Goal: Task Accomplishment & Management: Use online tool/utility

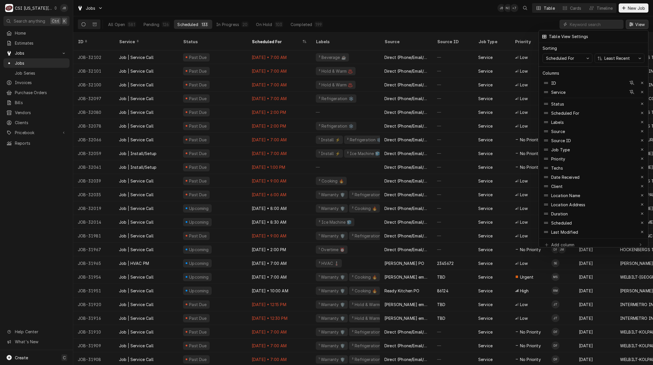
click at [584, 21] on div at bounding box center [326, 182] width 653 height 365
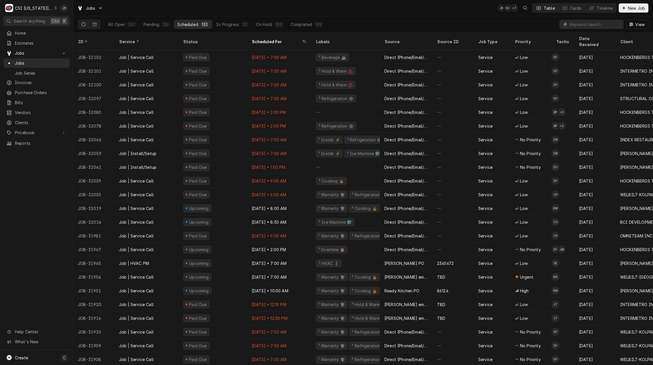
click at [582, 24] on input "Dynamic Content Wrapper" at bounding box center [594, 24] width 51 height 9
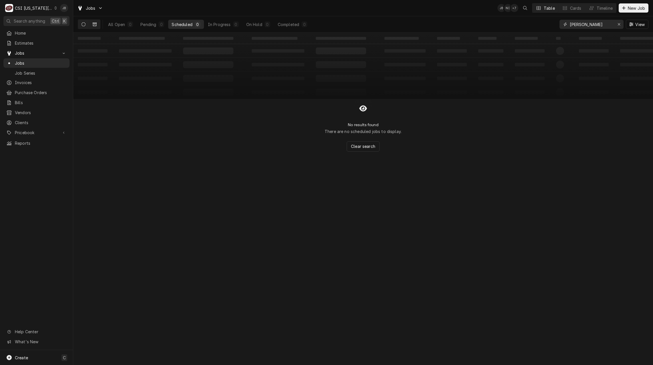
type input "papp"
click at [92, 23] on button "Dynamic Content Wrapper" at bounding box center [94, 24] width 11 height 9
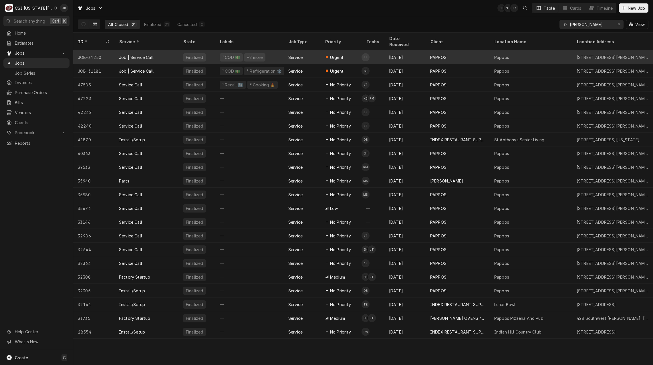
click at [343, 54] on span "Urgent" at bounding box center [336, 57] width 13 height 6
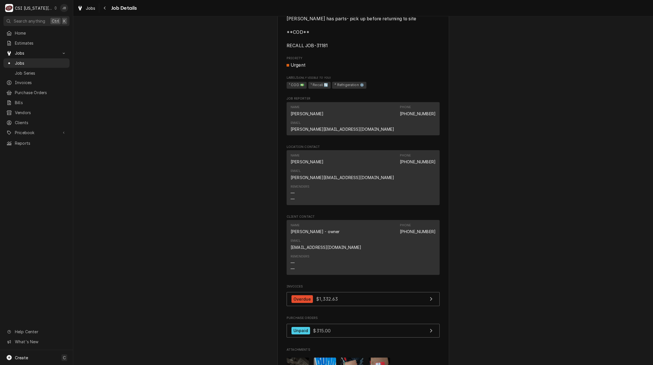
scroll to position [429, 0]
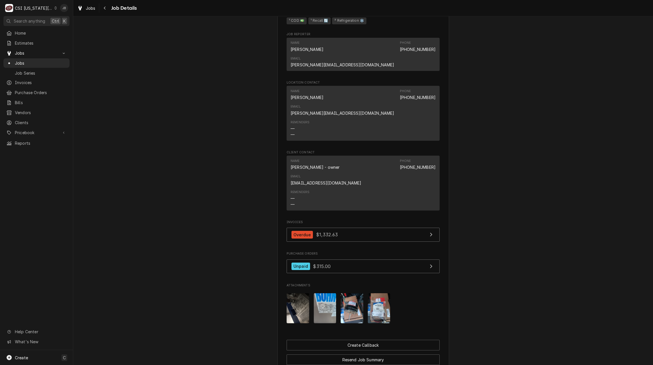
click at [351, 293] on img "Attachments" at bounding box center [351, 308] width 23 height 30
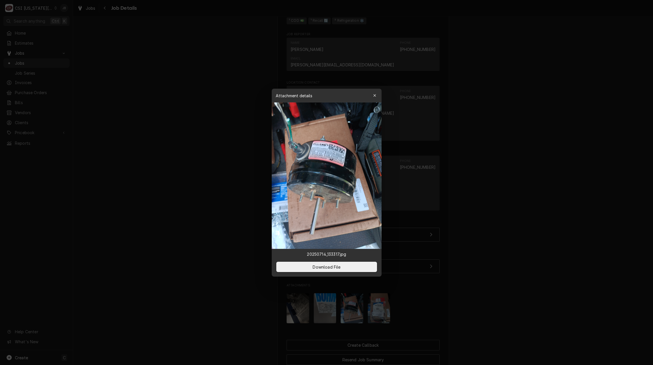
click at [418, 231] on div at bounding box center [326, 182] width 653 height 365
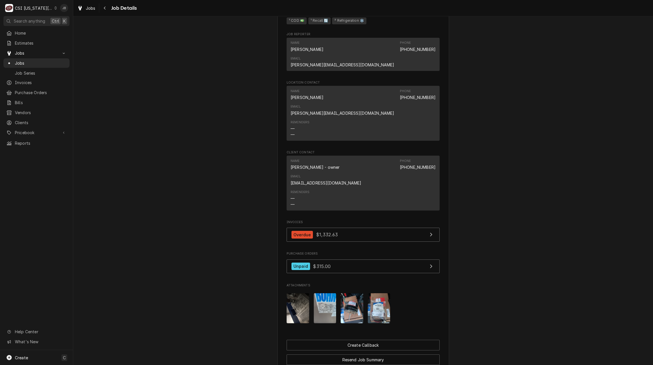
click at [385, 293] on img "Attachments" at bounding box center [379, 308] width 23 height 30
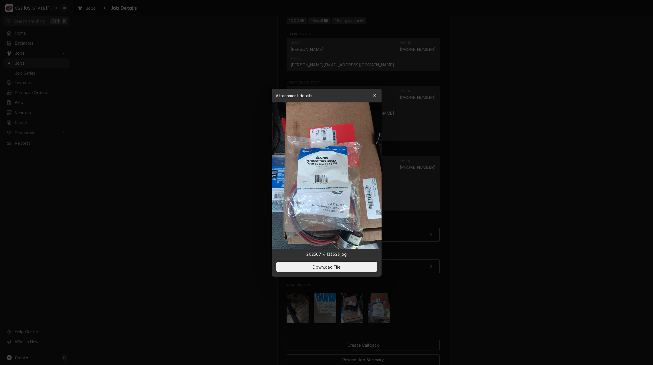
click at [464, 254] on div at bounding box center [326, 182] width 653 height 365
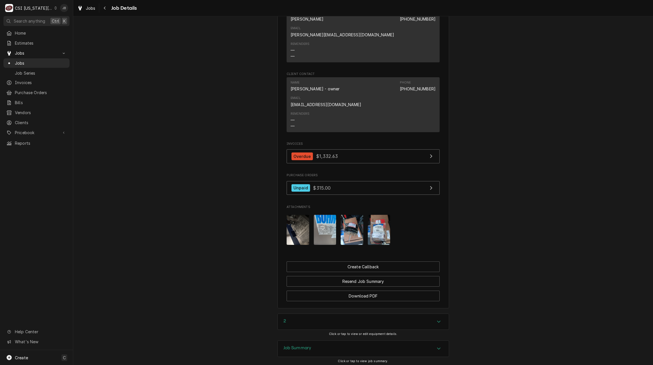
scroll to position [524, 0]
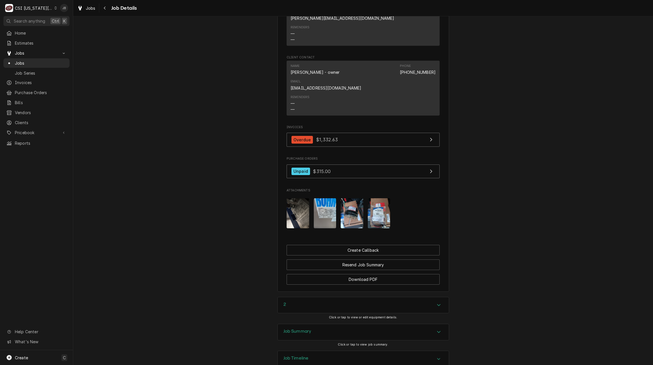
click at [329, 324] on div "Job Summary" at bounding box center [363, 332] width 171 height 16
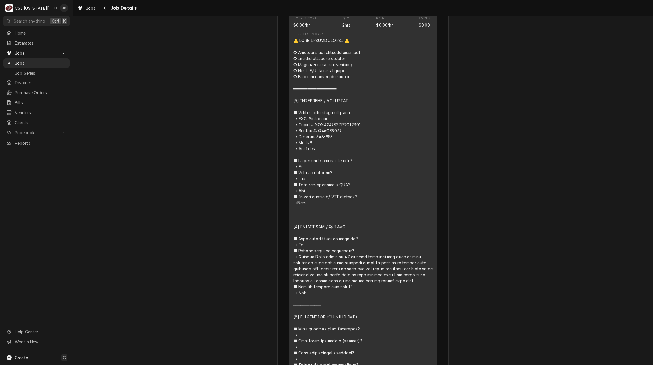
scroll to position [981, 0]
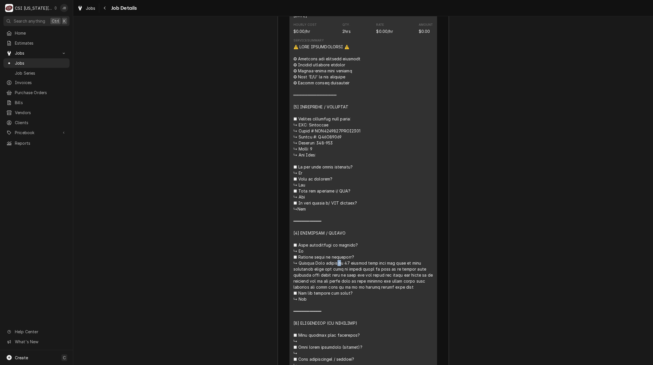
click at [297, 130] on div "Line Item" at bounding box center [363, 266] width 140 height 444
drag, startPoint x: 297, startPoint y: 130, endPoint x: 339, endPoint y: 138, distance: 43.3
click at [339, 138] on div "Line Item" at bounding box center [363, 266] width 140 height 444
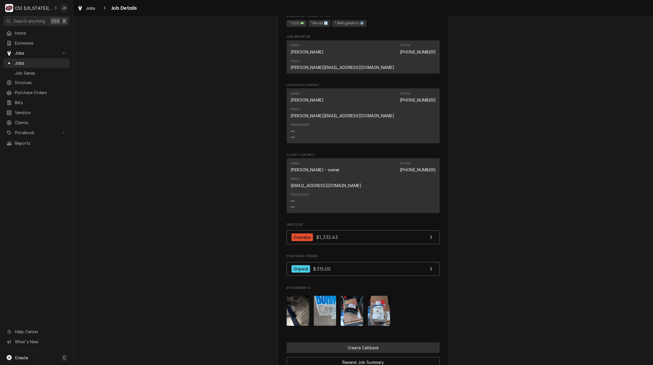
scroll to position [467, 0]
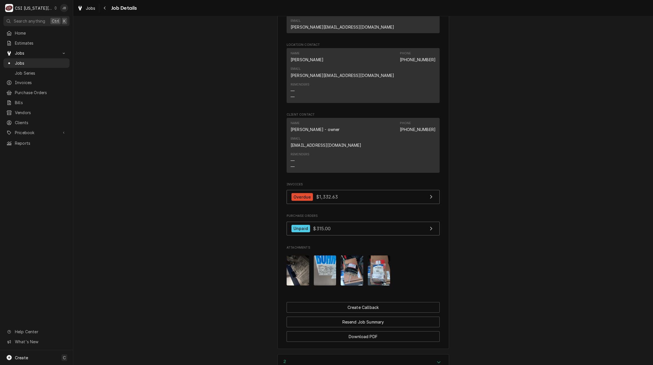
click at [375, 255] on img "Attachments" at bounding box center [379, 270] width 23 height 30
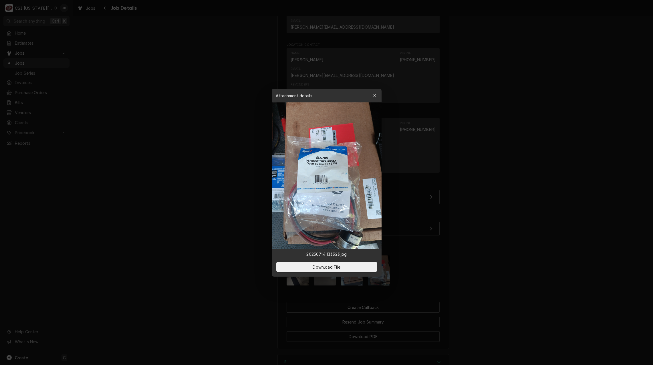
click at [250, 218] on div at bounding box center [326, 182] width 653 height 365
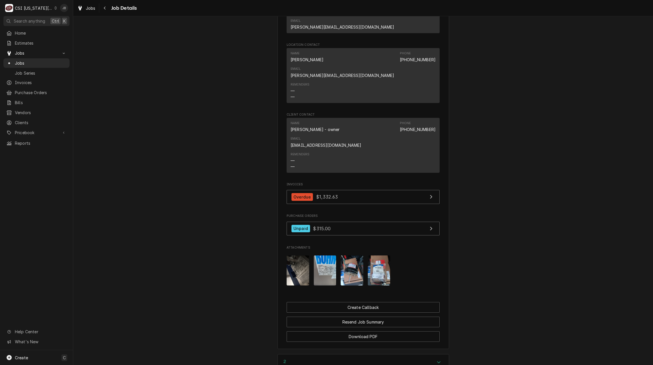
click at [346, 255] on img "Attachments" at bounding box center [351, 270] width 23 height 30
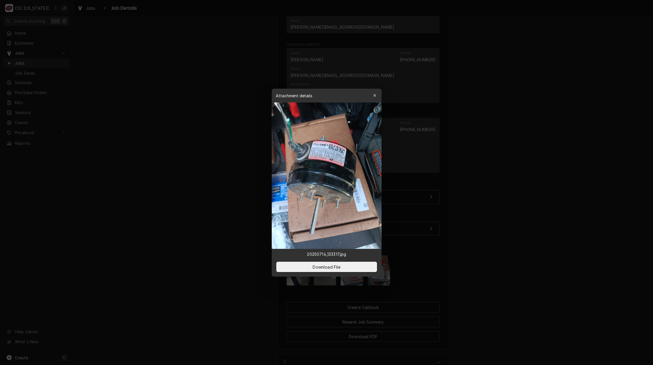
click at [458, 201] on div at bounding box center [326, 182] width 653 height 365
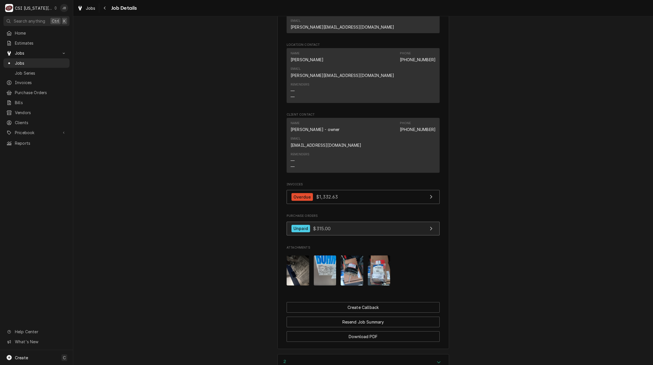
click at [343, 222] on link "Unpaid $315.00" at bounding box center [362, 229] width 153 height 14
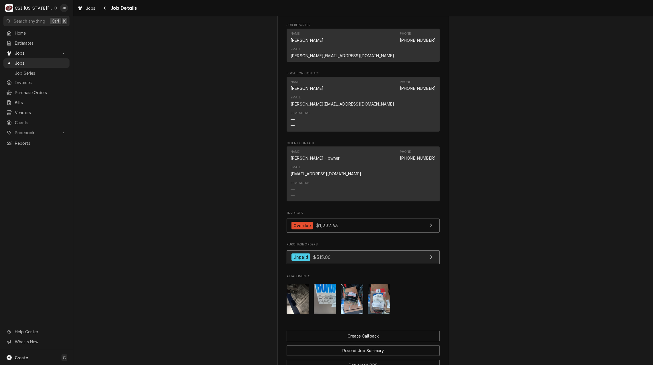
scroll to position [524, 0]
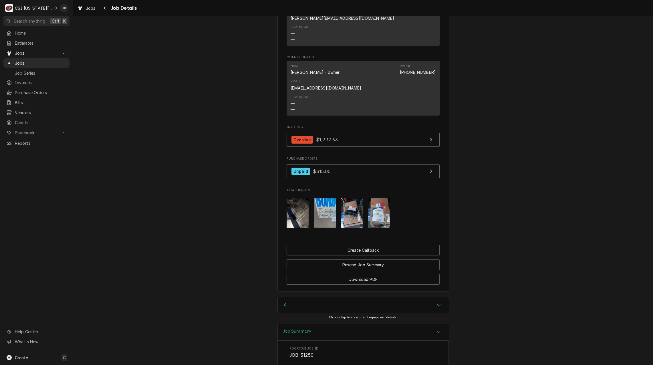
click at [351, 198] on img "Attachments" at bounding box center [351, 213] width 23 height 30
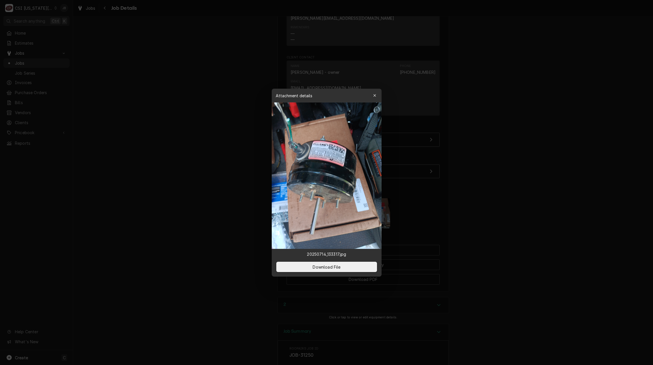
click at [470, 197] on div at bounding box center [326, 182] width 653 height 365
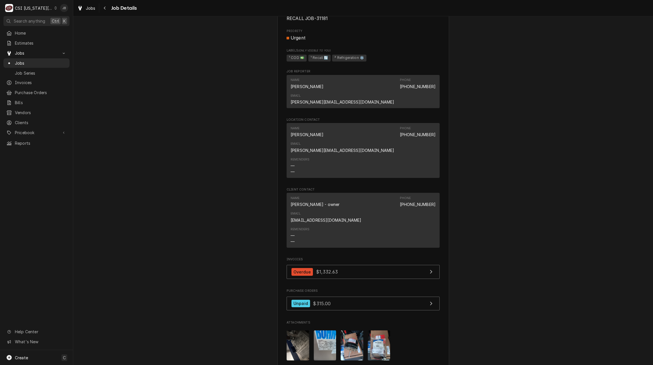
scroll to position [429, 0]
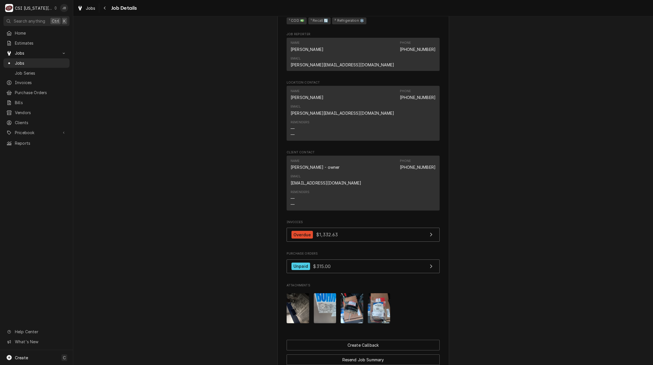
click at [358, 293] on img "Attachments" at bounding box center [351, 308] width 23 height 30
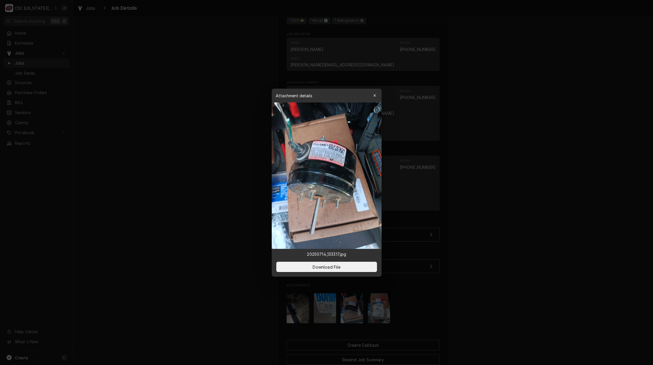
click at [438, 244] on div at bounding box center [326, 182] width 653 height 365
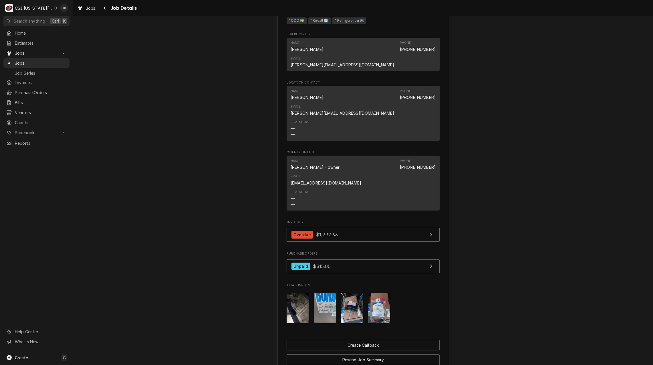
click at [377, 293] on img "Attachments" at bounding box center [379, 308] width 23 height 30
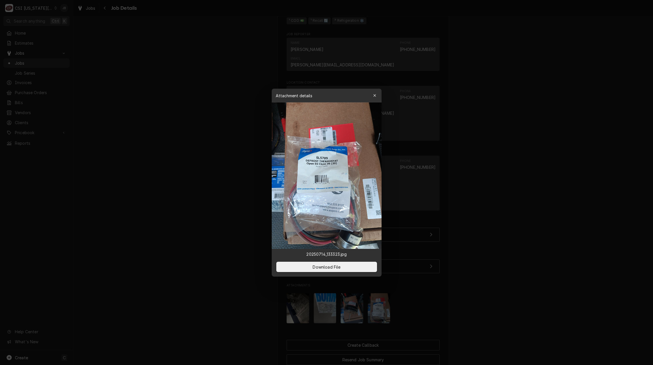
click at [449, 247] on div at bounding box center [326, 182] width 653 height 365
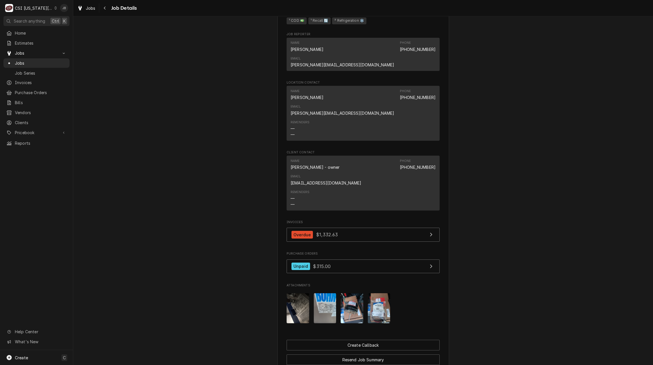
click at [323, 293] on img "Attachments" at bounding box center [325, 308] width 23 height 30
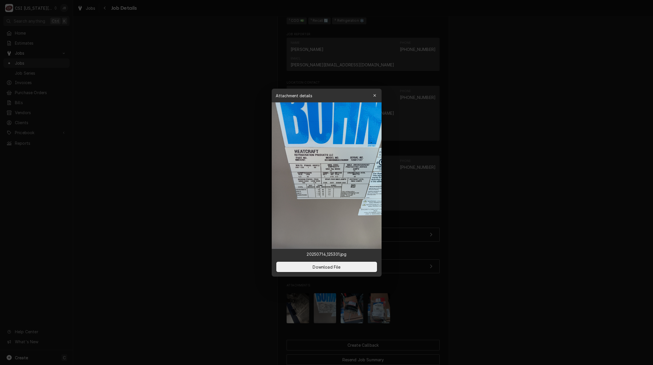
click at [222, 246] on div at bounding box center [326, 182] width 653 height 365
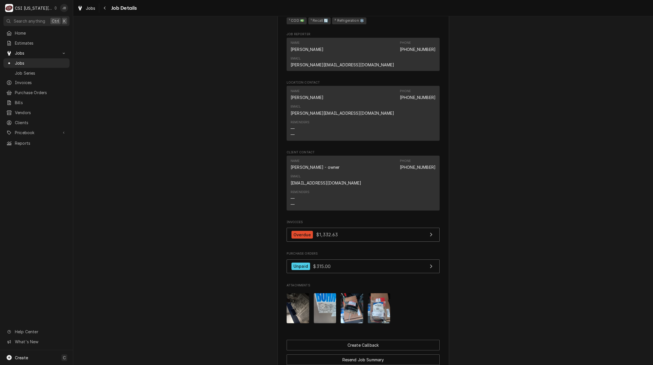
click at [300, 293] on img "Attachments" at bounding box center [297, 308] width 23 height 30
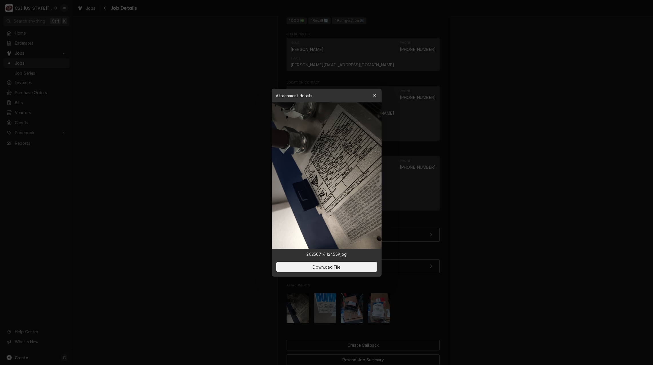
click at [235, 252] on div at bounding box center [326, 182] width 653 height 365
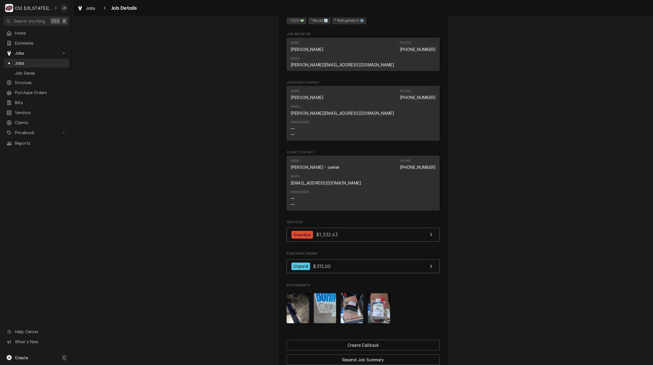
click at [325, 293] on img "Attachments" at bounding box center [325, 308] width 23 height 30
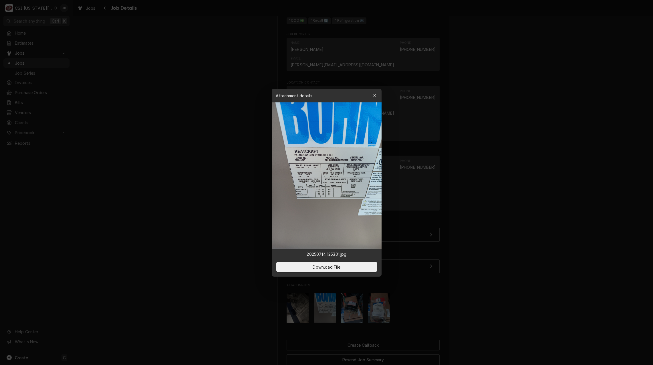
click at [443, 259] on div at bounding box center [326, 182] width 653 height 365
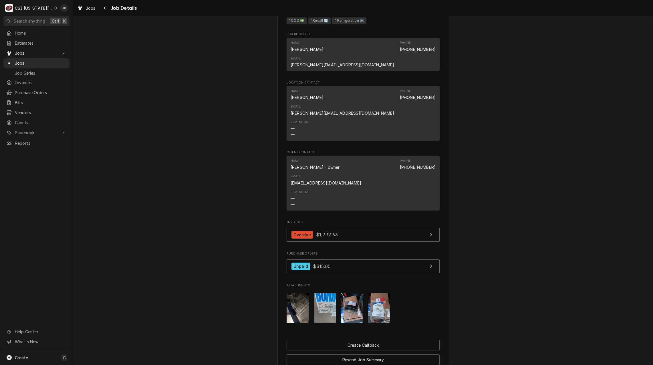
click at [346, 293] on img "Attachments" at bounding box center [351, 308] width 23 height 30
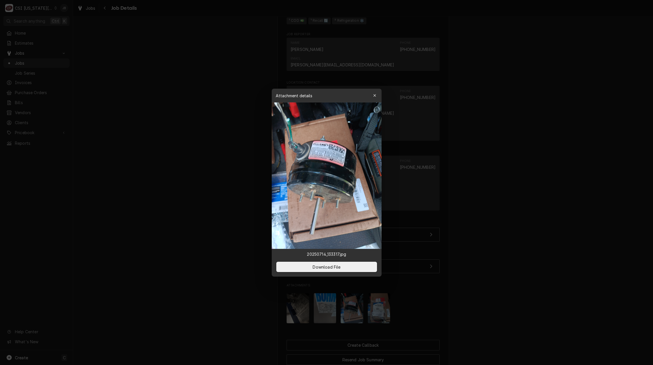
click at [449, 243] on div at bounding box center [326, 182] width 653 height 365
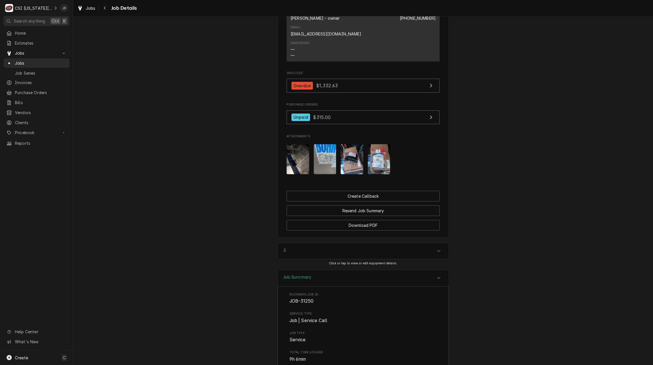
scroll to position [600, 0]
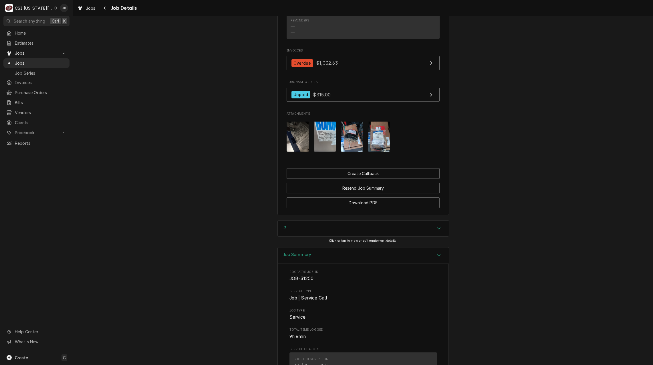
click at [328, 247] on div "Job Summary" at bounding box center [363, 255] width 171 height 16
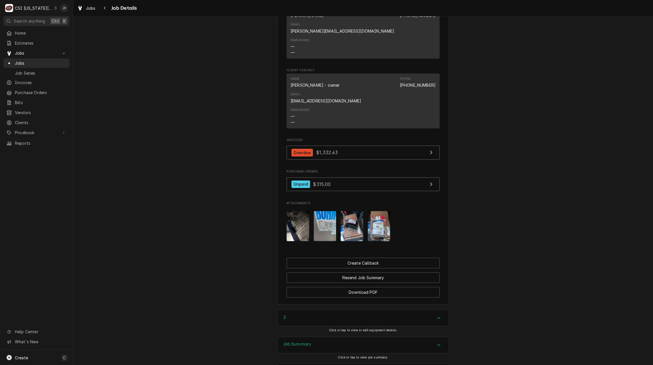
scroll to position [524, 0]
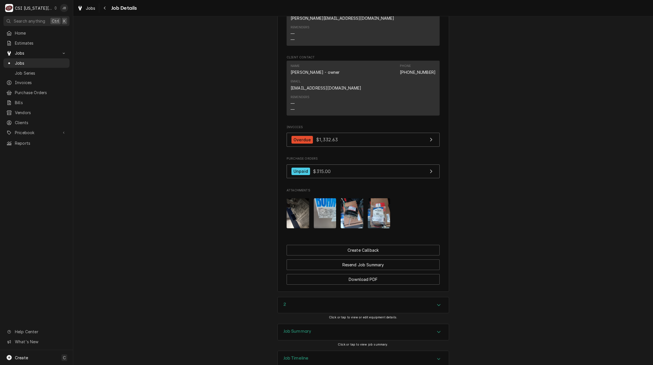
click at [346, 198] on img "Attachments" at bounding box center [351, 213] width 23 height 30
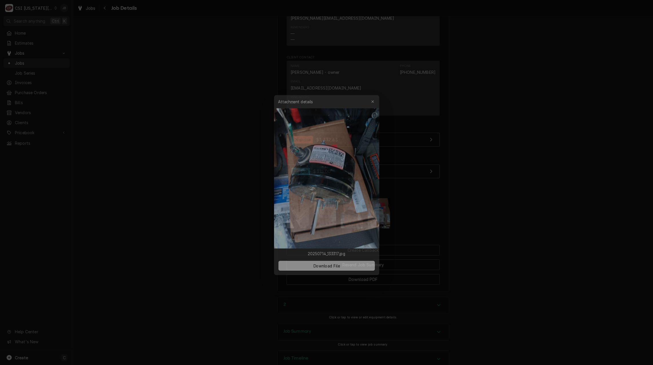
click at [469, 172] on div at bounding box center [326, 182] width 653 height 365
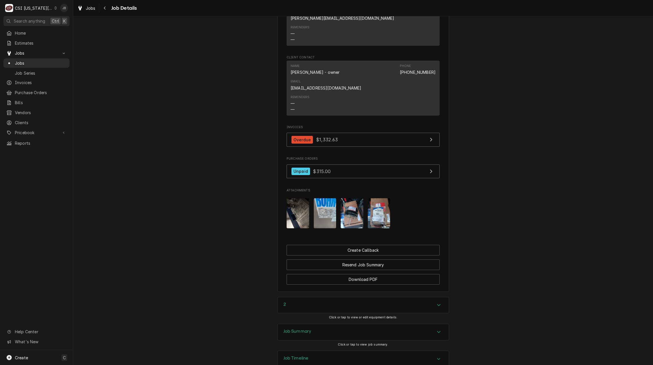
click at [316, 324] on div "Job Summary" at bounding box center [363, 332] width 171 height 16
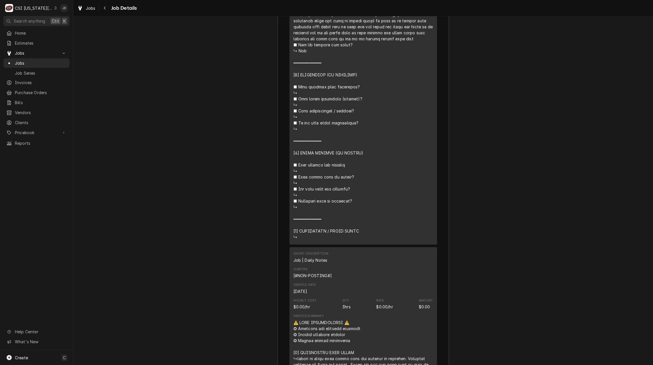
scroll to position [1429, 0]
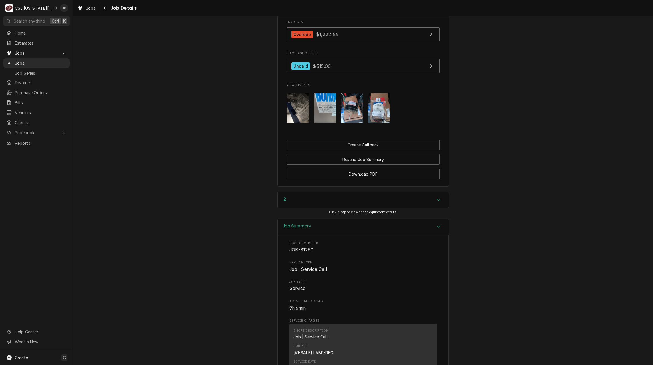
click at [338, 219] on div "Job Summary" at bounding box center [363, 227] width 171 height 16
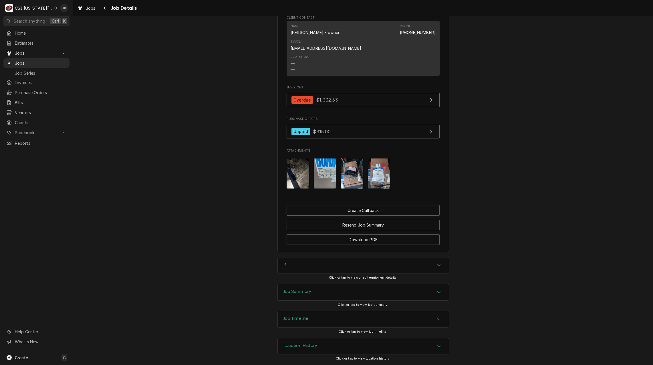
scroll to position [524, 0]
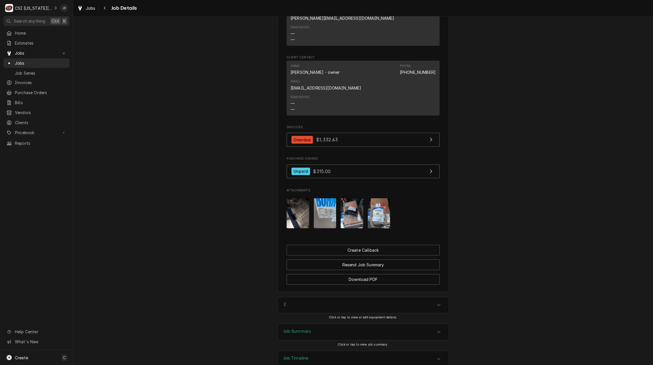
click at [351, 198] on img "Attachments" at bounding box center [351, 213] width 23 height 30
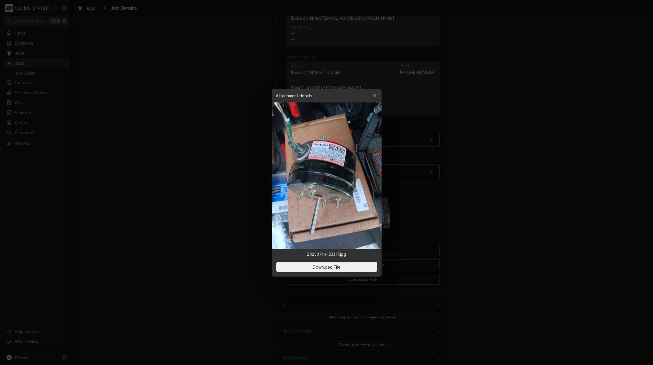
click at [209, 211] on div at bounding box center [326, 182] width 653 height 365
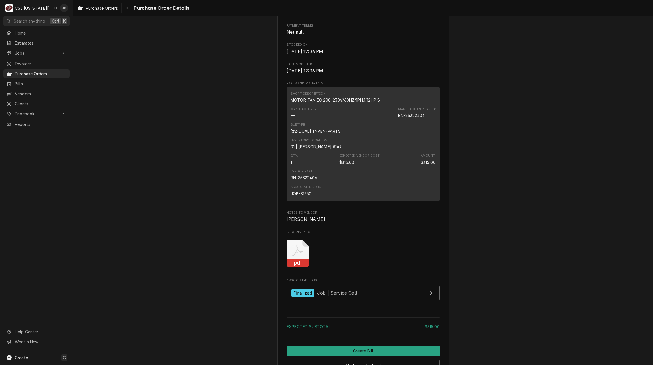
scroll to position [372, 0]
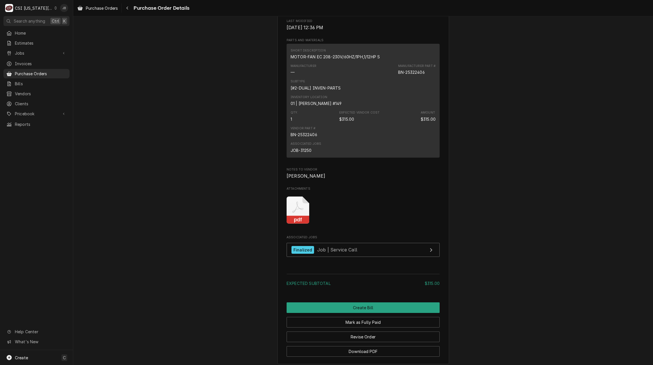
click at [299, 224] on icon "Attachments" at bounding box center [297, 209] width 23 height 27
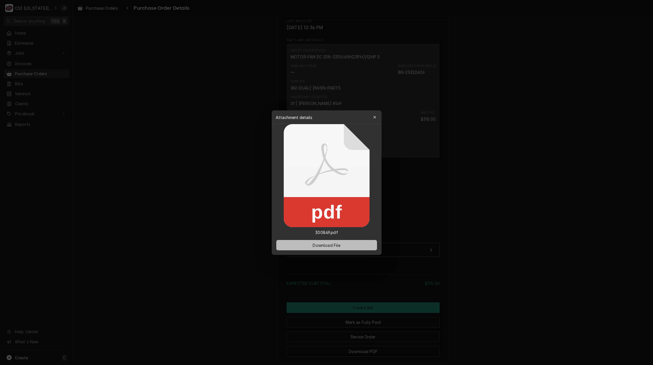
click at [338, 240] on button "Download File" at bounding box center [326, 245] width 101 height 10
